Goal: Information Seeking & Learning: Learn about a topic

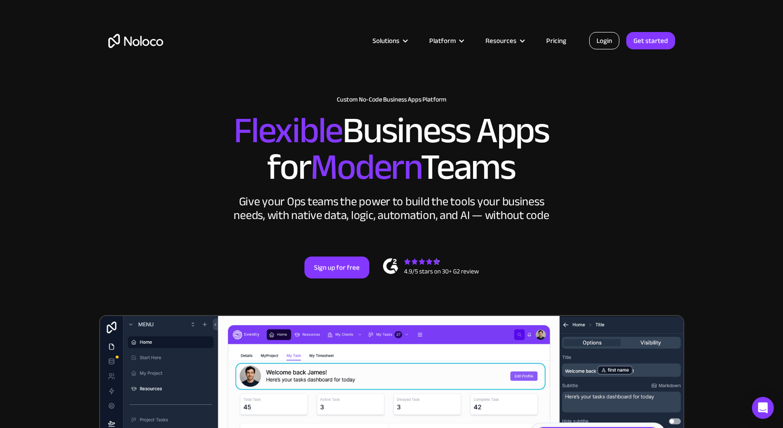
click at [603, 44] on link "Login" at bounding box center [604, 40] width 30 height 17
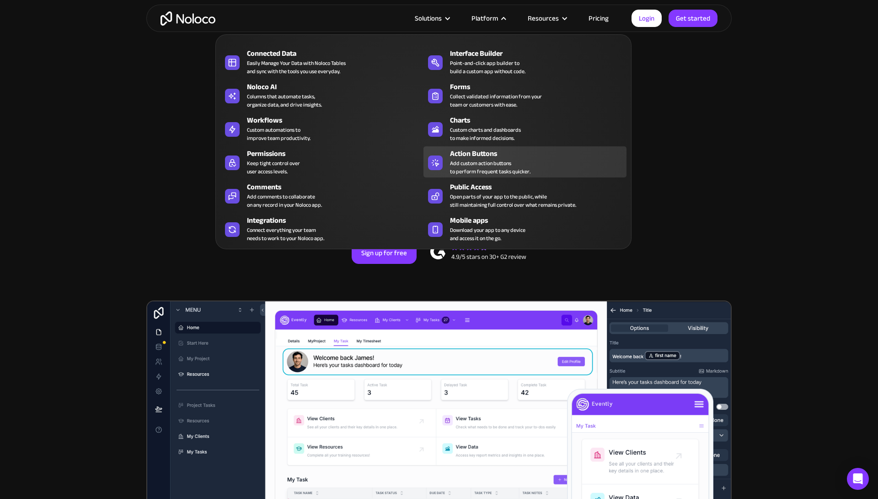
scroll to position [38, 0]
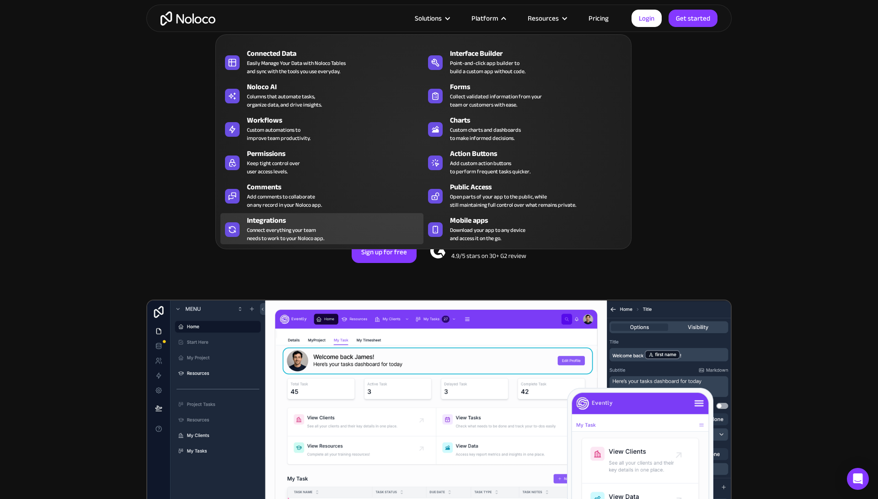
click at [273, 229] on div "Connect everything your team needs to work to your Noloco app." at bounding box center [285, 234] width 77 height 16
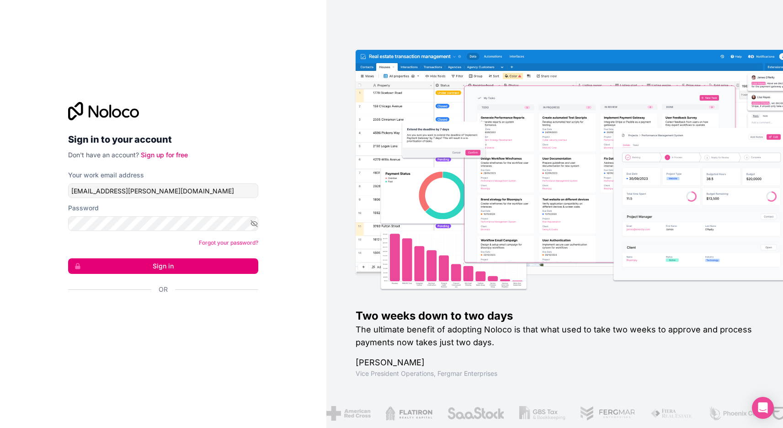
type input "sagans@rotondo-es.com"
click at [159, 273] on button "Sign in" at bounding box center [163, 266] width 190 height 16
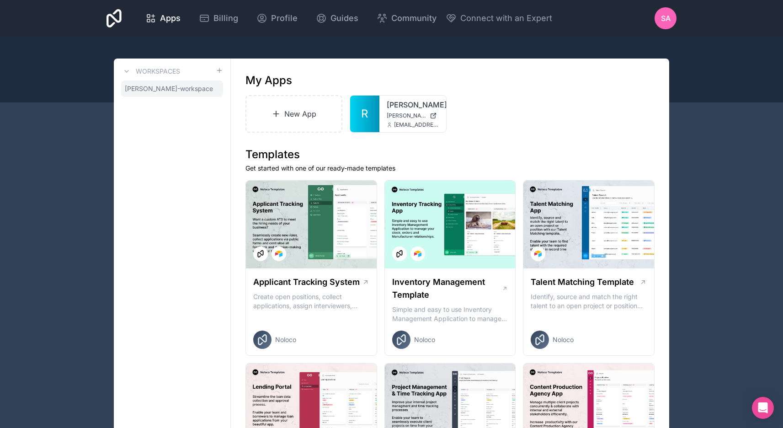
click at [184, 88] on span "sean-agans-workspace" at bounding box center [169, 88] width 88 height 9
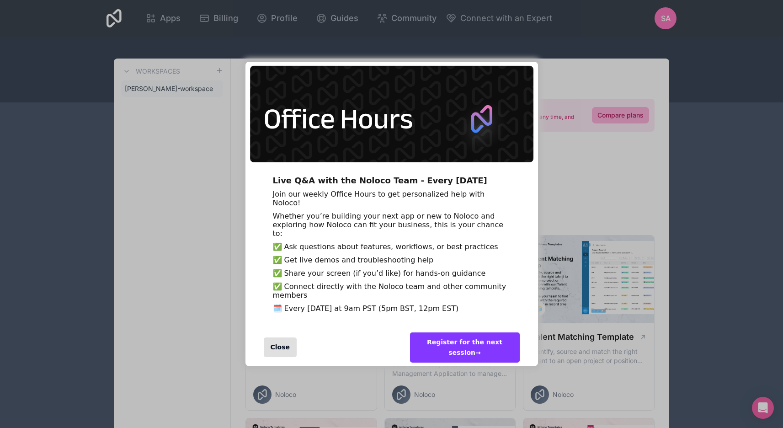
click at [278, 357] on div "Close" at bounding box center [280, 347] width 33 height 20
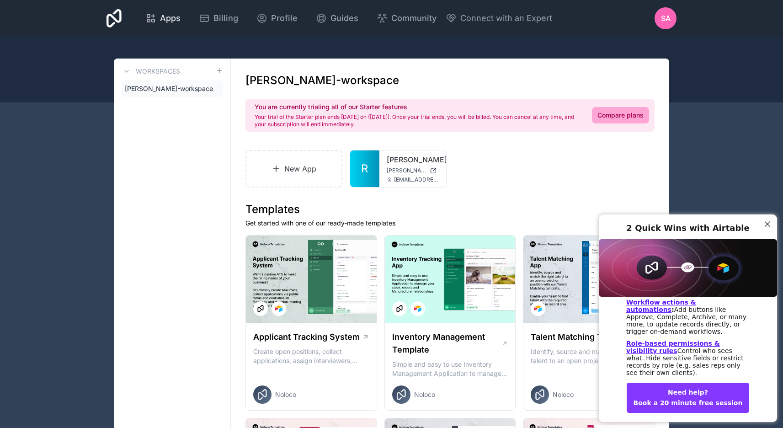
click at [181, 18] on span "Apps" at bounding box center [170, 18] width 21 height 13
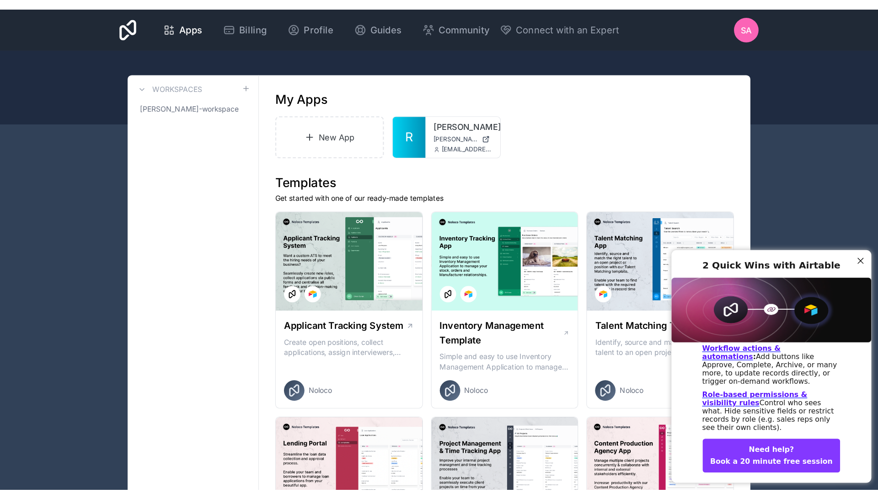
scroll to position [20, 0]
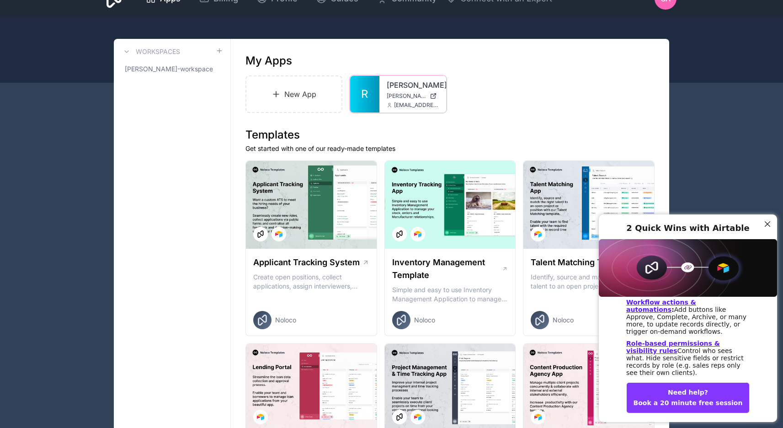
click at [384, 95] on div "rotondo rotondo.noloco.co sagans@rotondo-es.com" at bounding box center [412, 94] width 67 height 37
click at [394, 98] on span "rotondo.noloco.co" at bounding box center [406, 95] width 39 height 7
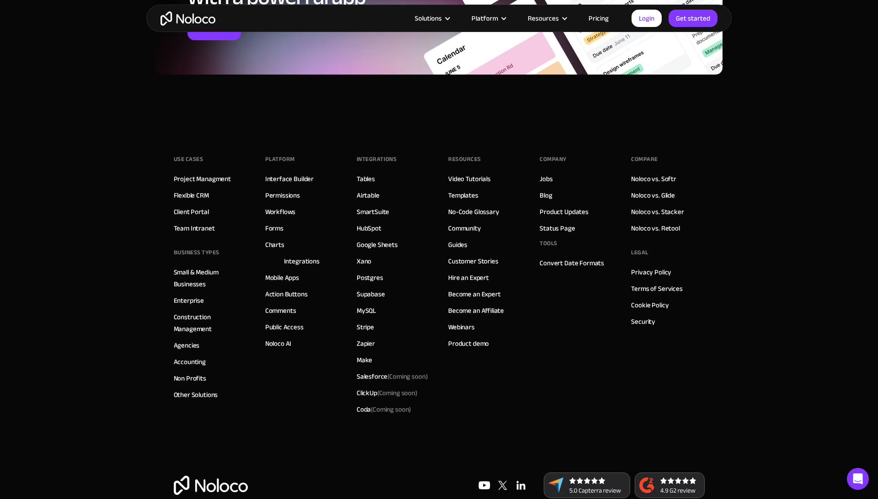
scroll to position [1526, 0]
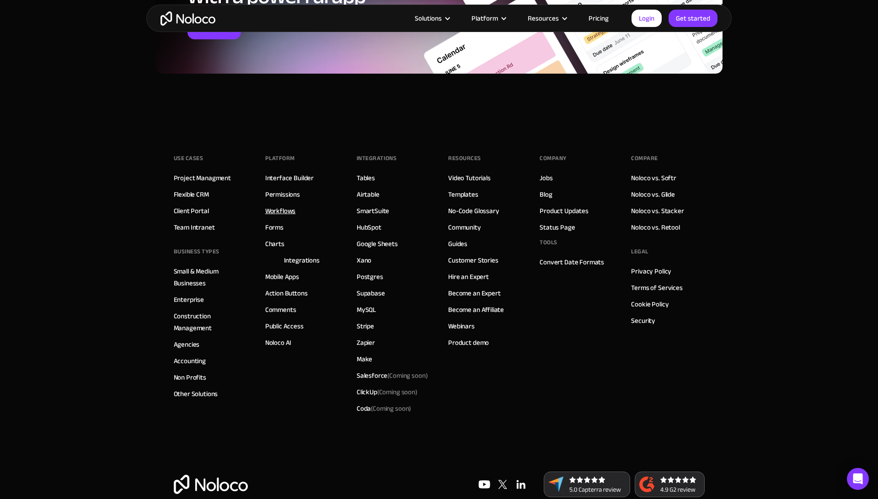
click at [280, 217] on link "Workflows" at bounding box center [280, 211] width 31 height 12
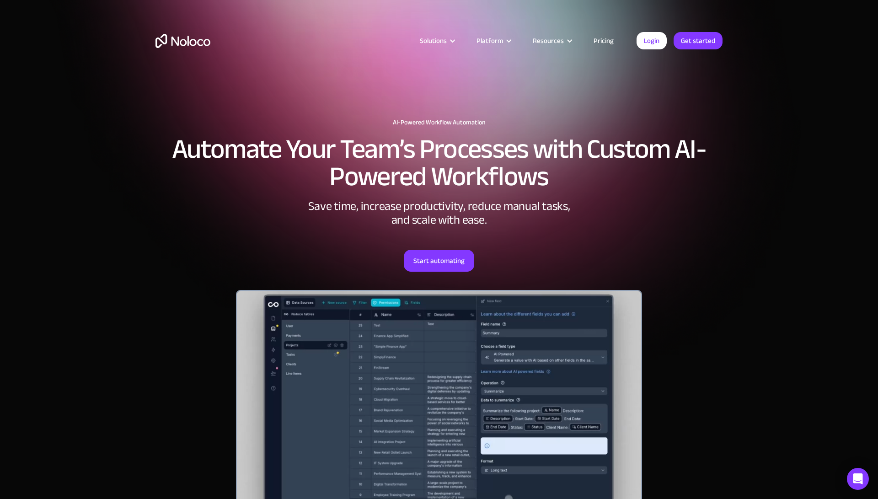
click at [608, 41] on link "Pricing" at bounding box center [603, 41] width 43 height 12
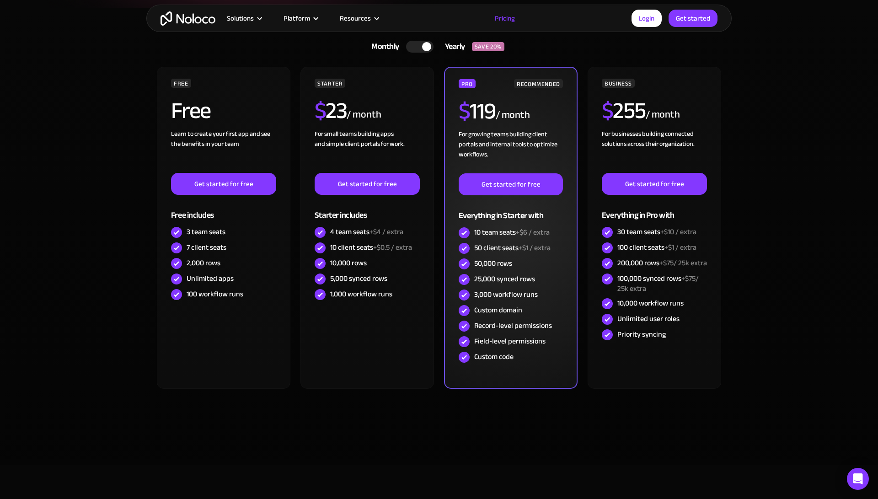
scroll to position [216, 0]
